Goal: Navigation & Orientation: Find specific page/section

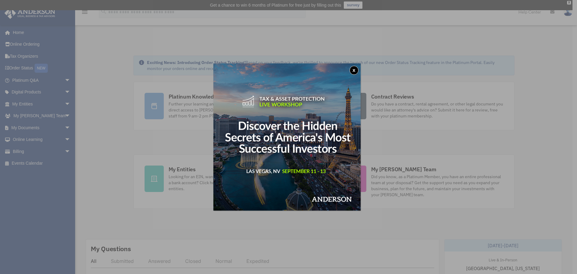
click at [356, 68] on button "x" at bounding box center [353, 70] width 9 height 9
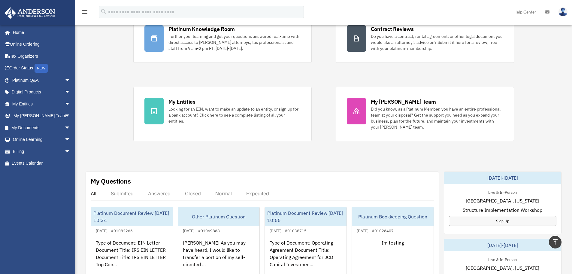
scroll to position [62, 0]
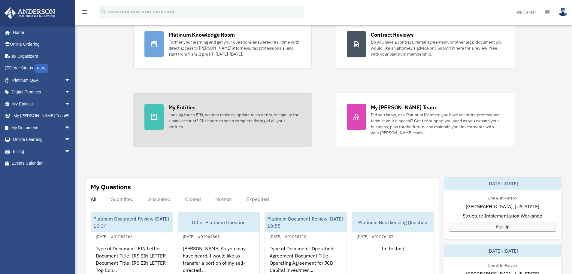
click at [178, 111] on div "My Entities Looking for an EIN, want to make an update to an entity, or sign up…" at bounding box center [234, 117] width 132 height 26
click at [174, 107] on div "My Entities" at bounding box center [181, 108] width 27 height 8
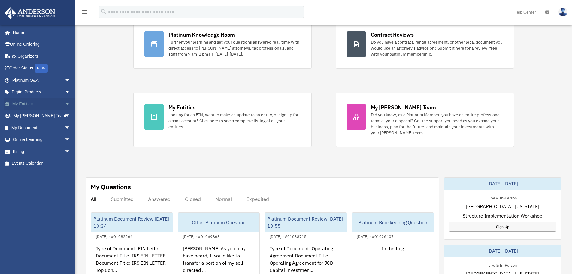
click at [65, 104] on span "arrow_drop_down" at bounding box center [71, 104] width 12 height 12
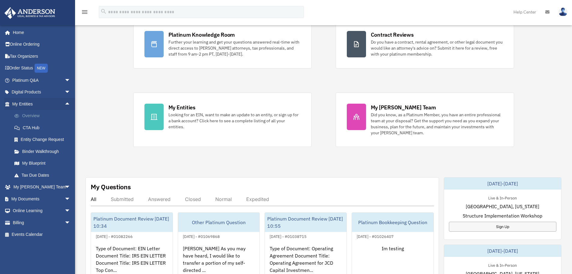
click at [45, 115] on link "Overview" at bounding box center [43, 116] width 71 height 12
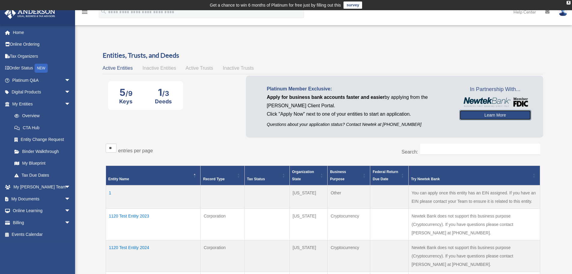
click at [490, 115] on link "Learn More" at bounding box center [495, 115] width 72 height 10
click at [496, 116] on link "Learn More" at bounding box center [495, 115] width 72 height 10
